Goal: Navigation & Orientation: Find specific page/section

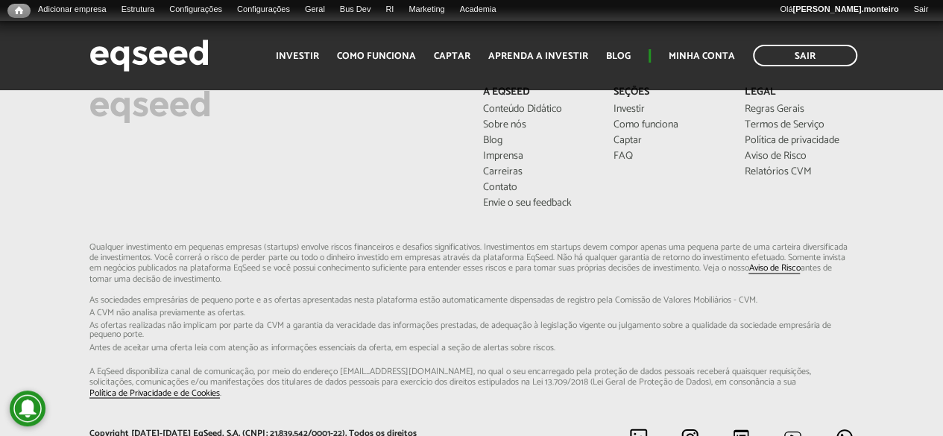
scroll to position [3752, 0]
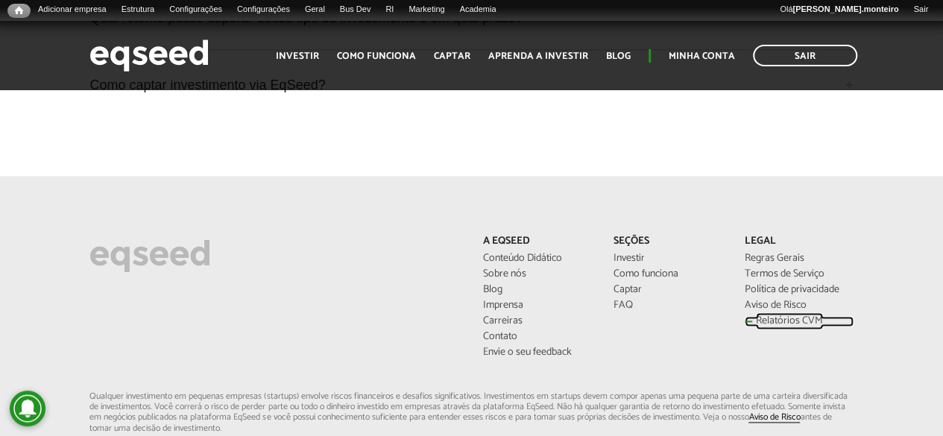
click at [774, 316] on link "Relatórios CVM" at bounding box center [799, 321] width 109 height 10
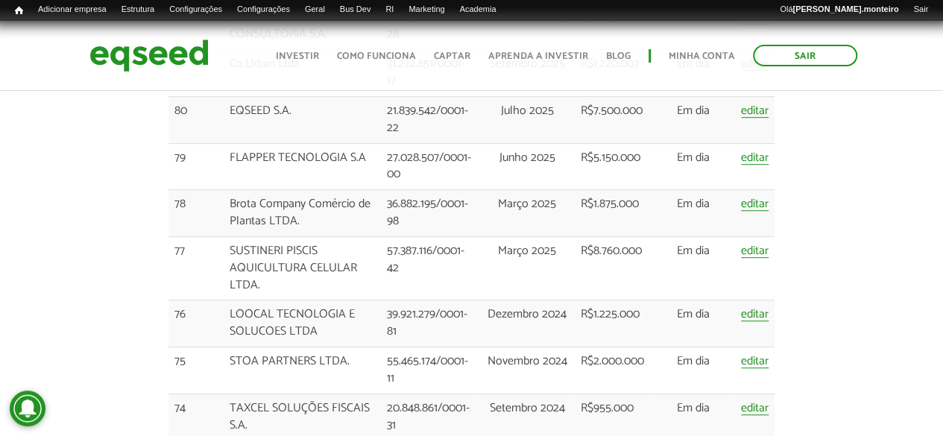
scroll to position [149, 0]
